Goal: Navigation & Orientation: Find specific page/section

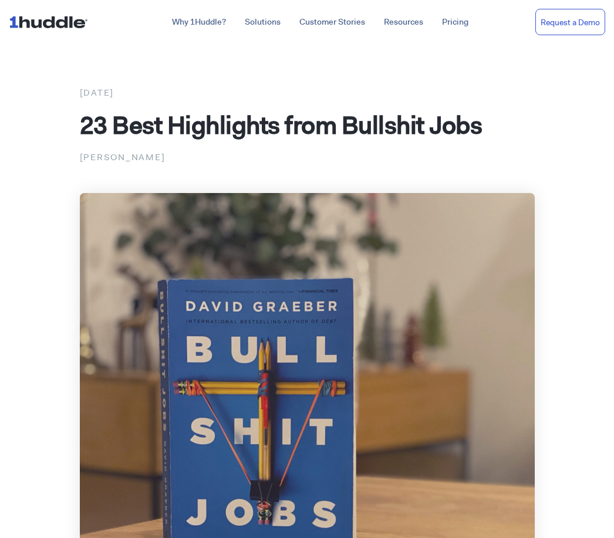
click at [58, 20] on img at bounding box center [51, 22] width 84 height 22
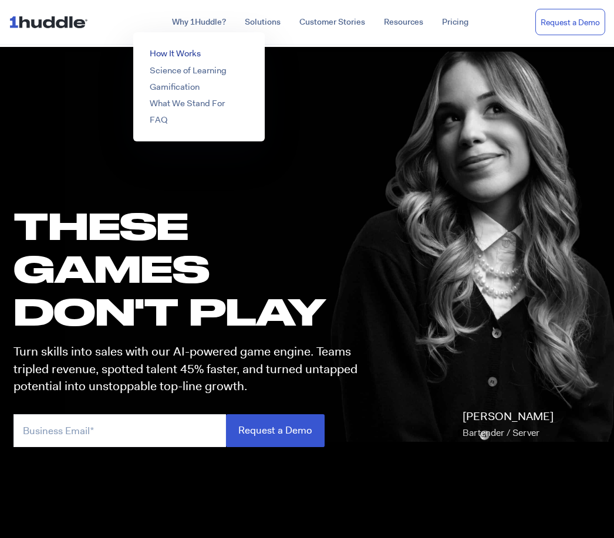
click at [159, 54] on link "How It Works" at bounding box center [175, 54] width 51 height 12
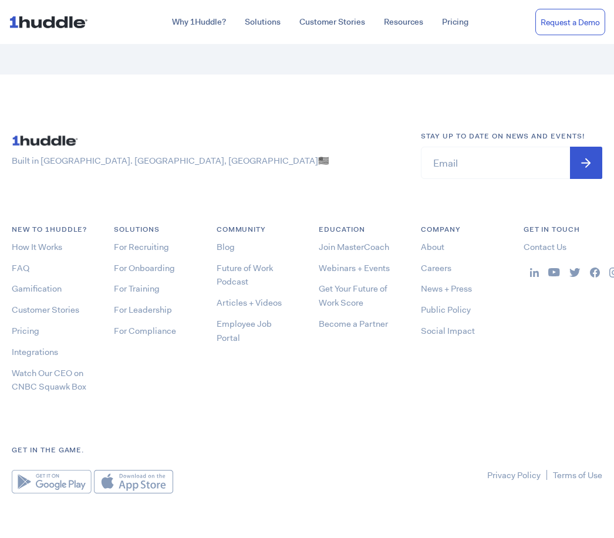
scroll to position [4736, 0]
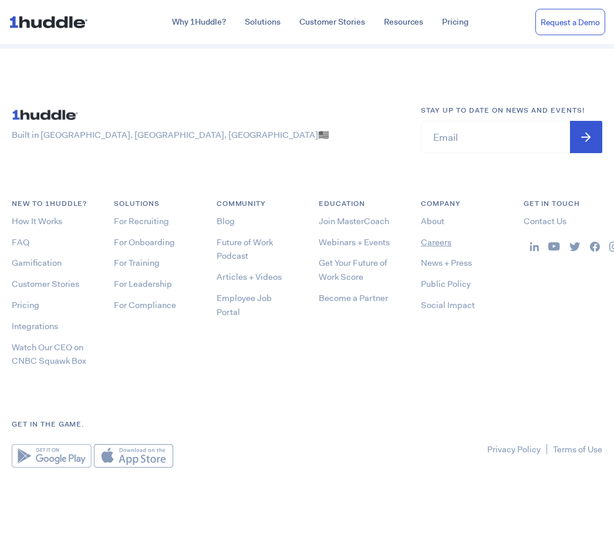
click at [436, 248] on link "Careers" at bounding box center [436, 243] width 31 height 12
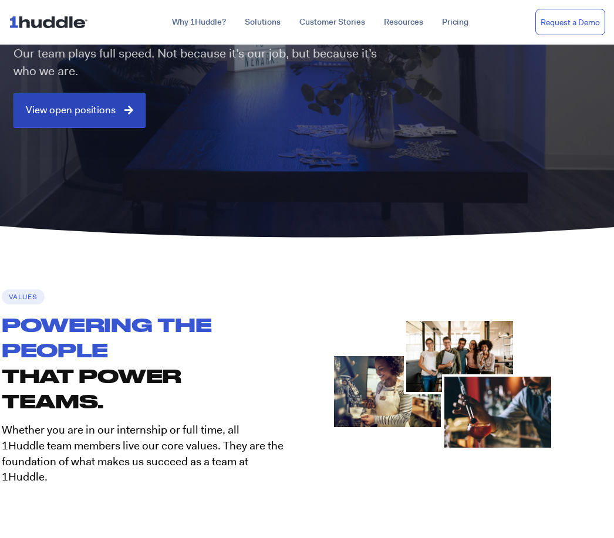
click at [86, 105] on span "View open positions" at bounding box center [71, 110] width 90 height 11
